Goal: Task Accomplishment & Management: Complete application form

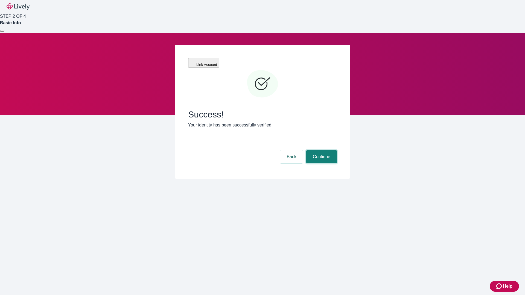
click at [321, 150] on button "Continue" at bounding box center [321, 156] width 31 height 13
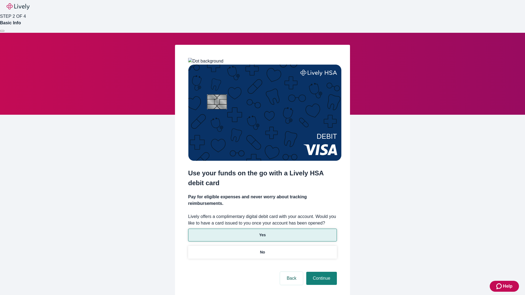
click at [262, 232] on p "Yes" at bounding box center [262, 235] width 7 height 6
click at [321, 272] on button "Continue" at bounding box center [321, 278] width 31 height 13
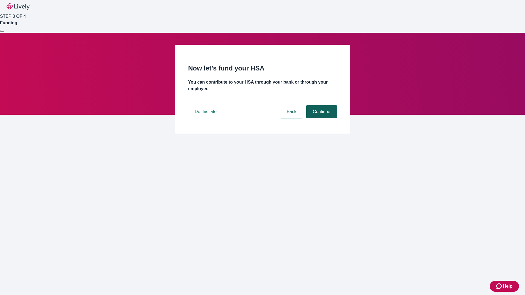
click at [321, 118] on button "Continue" at bounding box center [321, 111] width 31 height 13
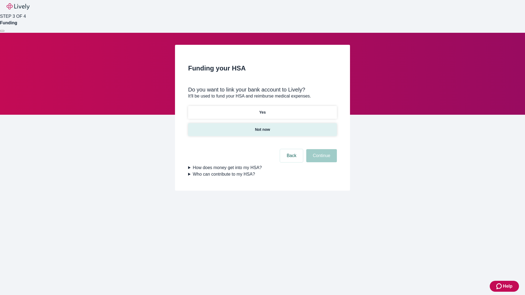
click at [262, 127] on p "Not now" at bounding box center [262, 130] width 15 height 6
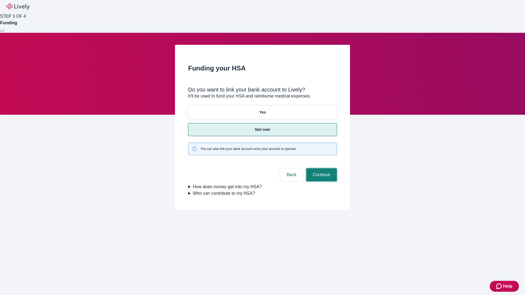
click at [321, 168] on button "Continue" at bounding box center [321, 174] width 31 height 13
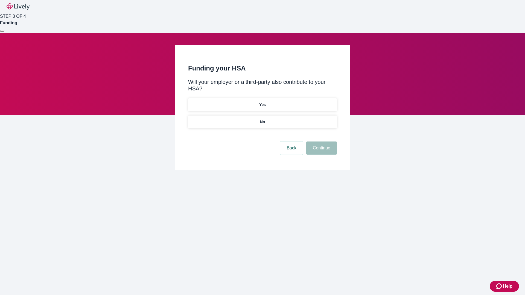
click at [262, 119] on p "No" at bounding box center [262, 122] width 5 height 6
click at [321, 142] on button "Continue" at bounding box center [321, 148] width 31 height 13
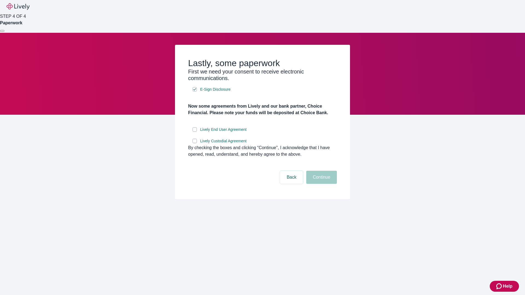
click at [195, 132] on input "Lively End User Agreement" at bounding box center [195, 129] width 4 height 4
checkbox input "true"
click at [195, 143] on input "Lively Custodial Agreement" at bounding box center [195, 141] width 4 height 4
checkbox input "true"
click at [321, 184] on button "Continue" at bounding box center [321, 177] width 31 height 13
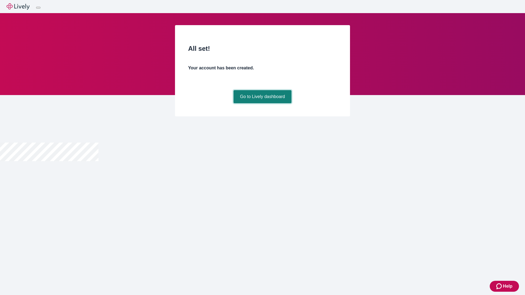
click at [262, 103] on link "Go to Lively dashboard" at bounding box center [263, 96] width 58 height 13
